Goal: Task Accomplishment & Management: Manage account settings

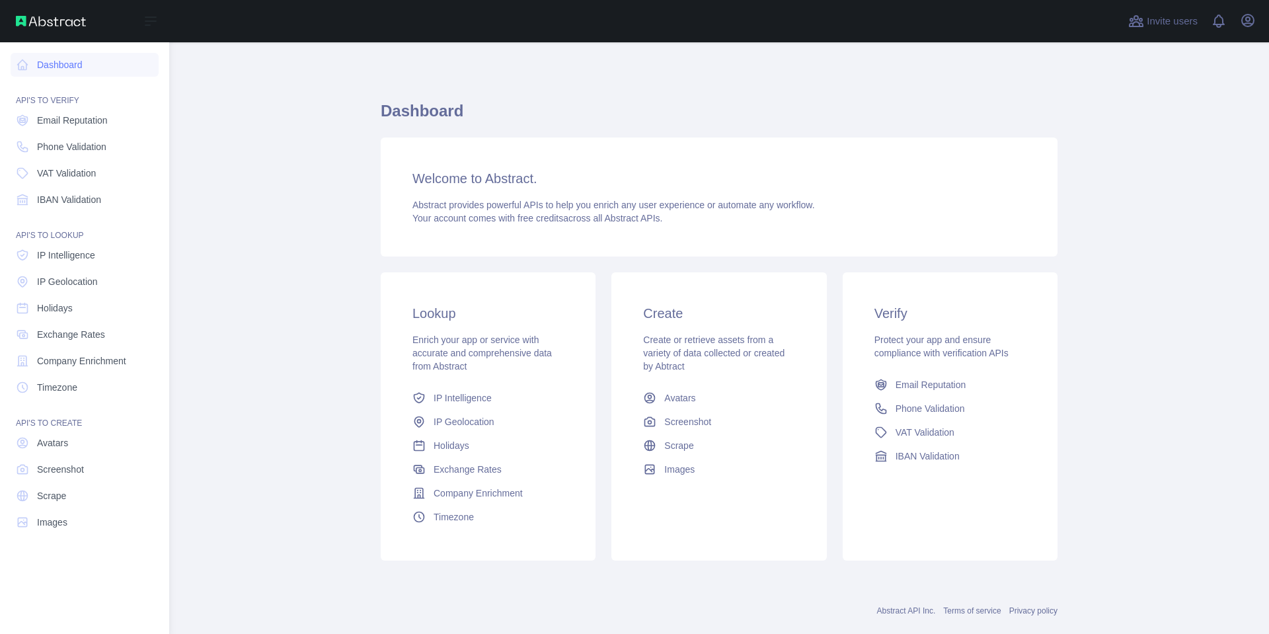
click at [73, 120] on span "Email Reputation" at bounding box center [72, 120] width 71 height 13
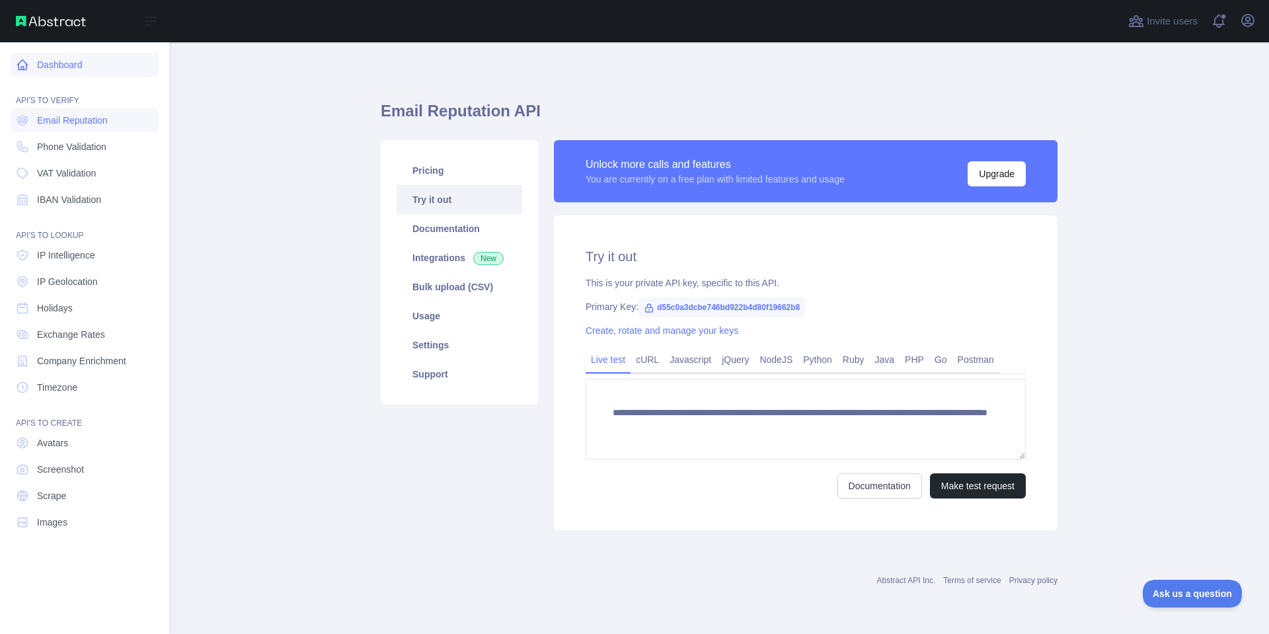
click at [57, 61] on link "Dashboard" at bounding box center [85, 65] width 148 height 24
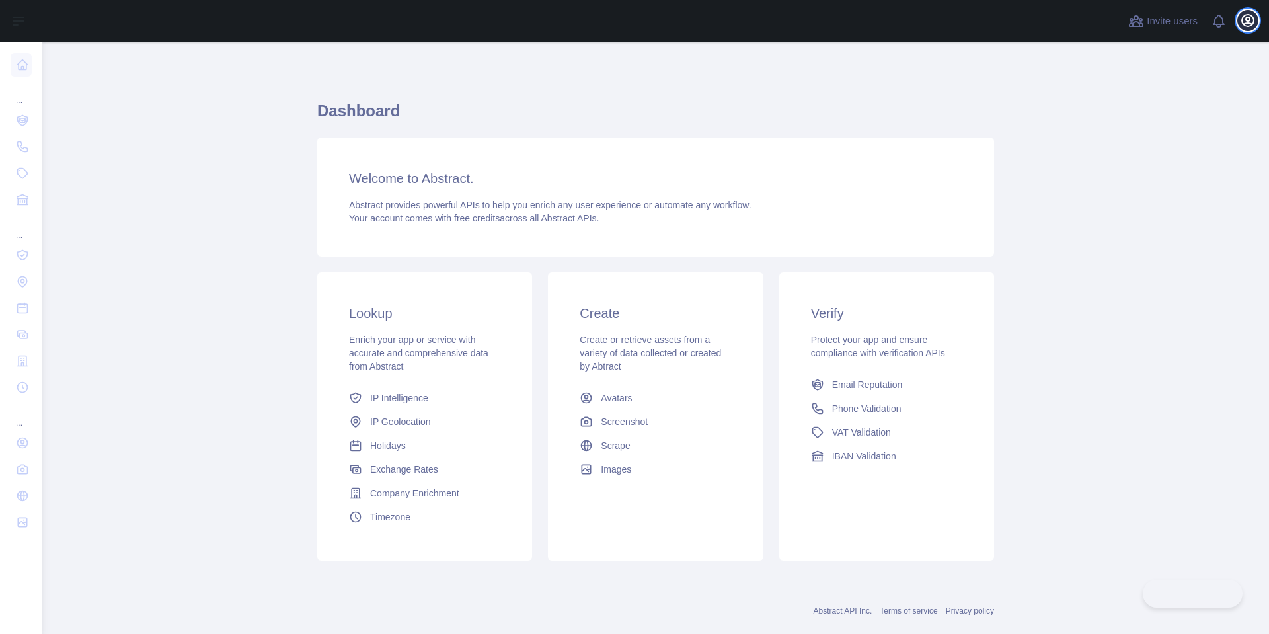
click at [1247, 24] on icon "button" at bounding box center [1248, 21] width 12 height 12
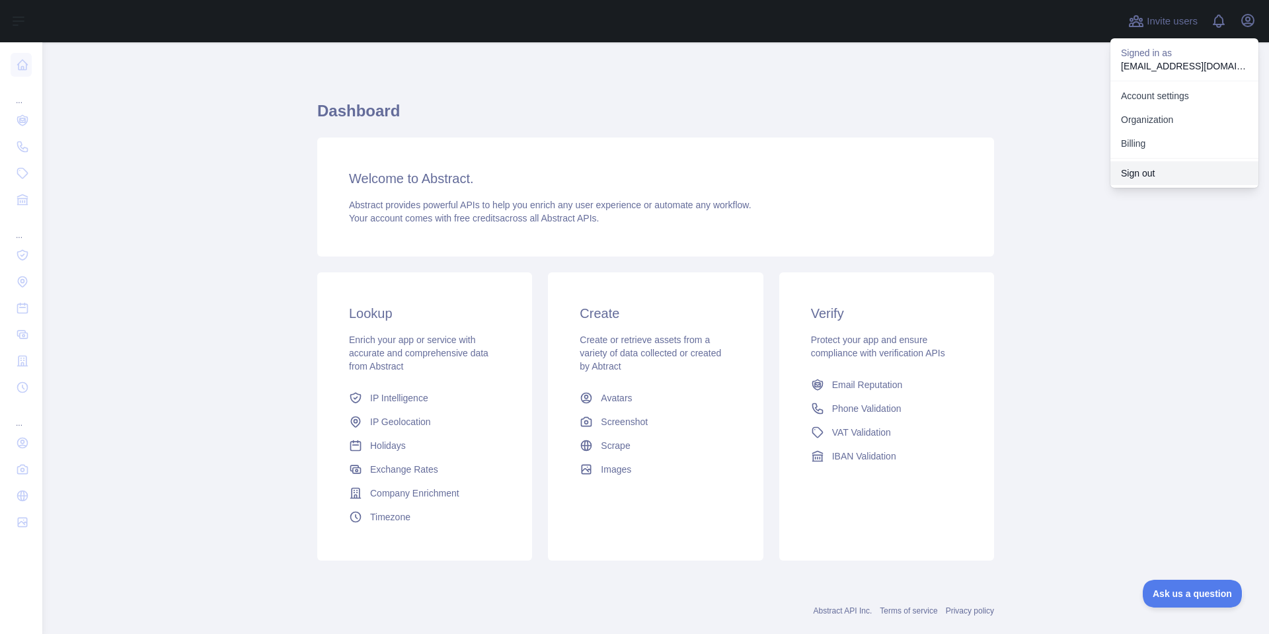
click at [1138, 172] on button "Sign out" at bounding box center [1184, 173] width 148 height 24
